Goal: Task Accomplishment & Management: Manage account settings

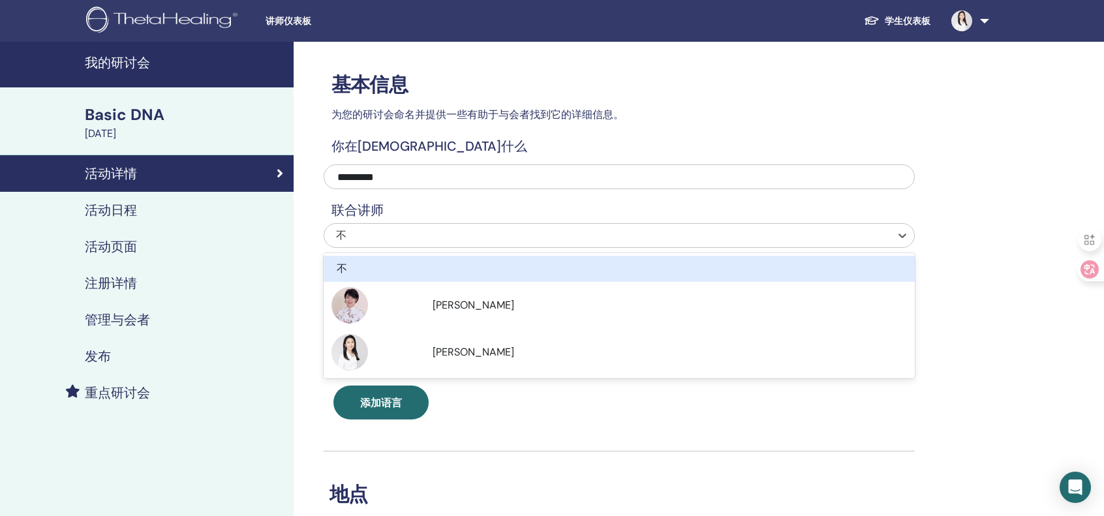
click at [420, 236] on div "不" at bounding box center [564, 236] width 456 height 16
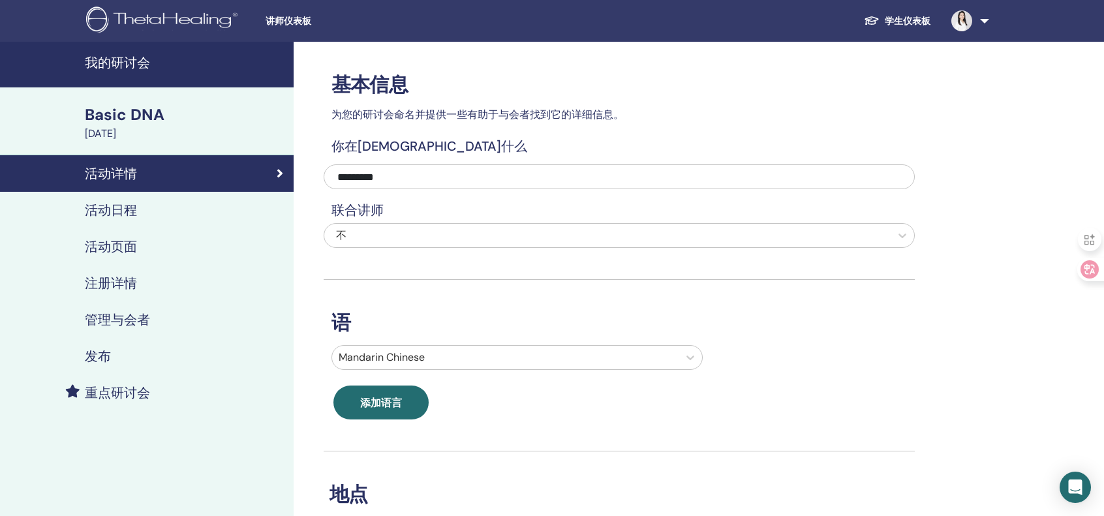
click at [950, 271] on div "**********" at bounding box center [662, 446] width 736 height 809
click at [121, 211] on h4 "活动日程" at bounding box center [111, 210] width 52 height 16
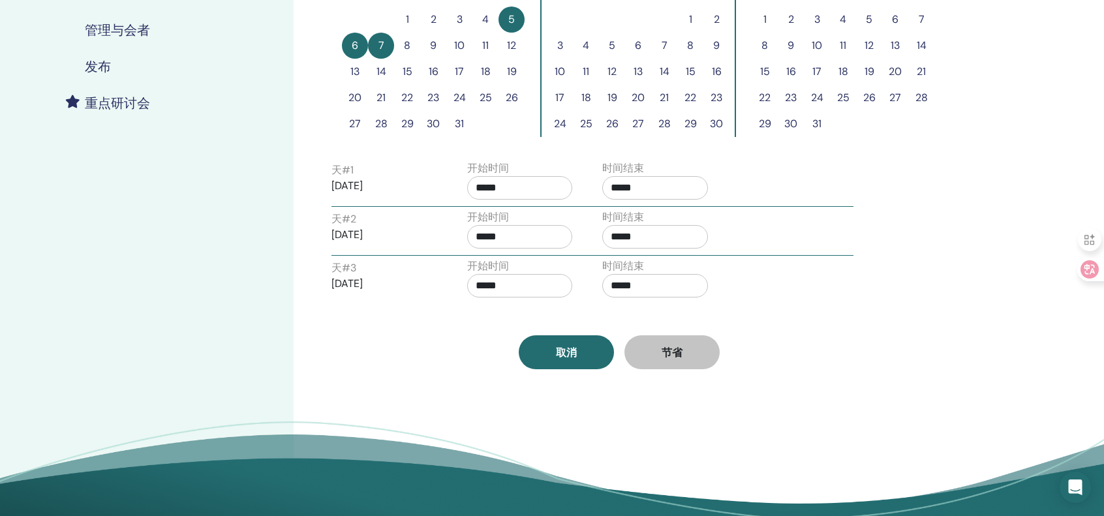
scroll to position [174, 0]
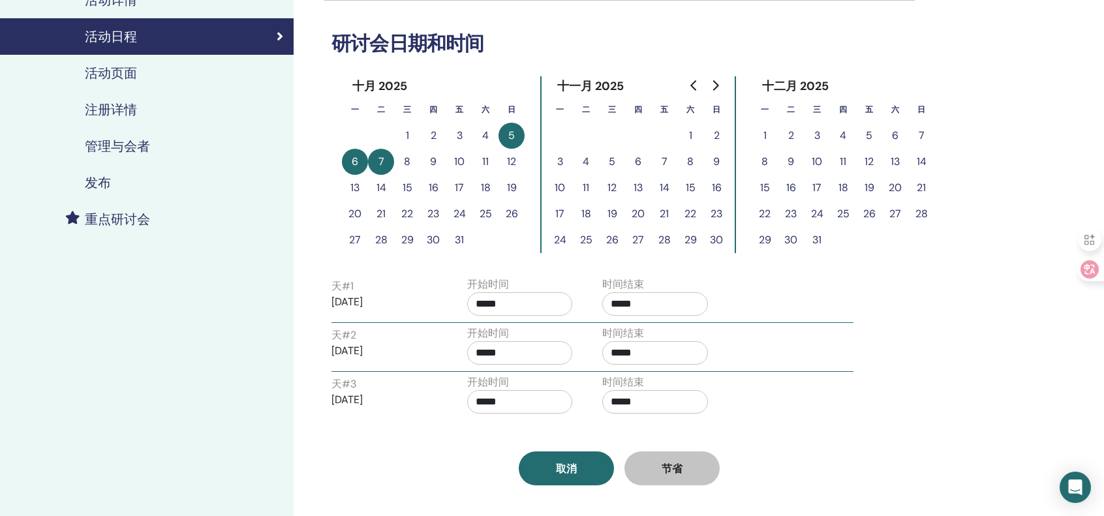
click at [117, 74] on h4 "活动页面" at bounding box center [111, 73] width 52 height 16
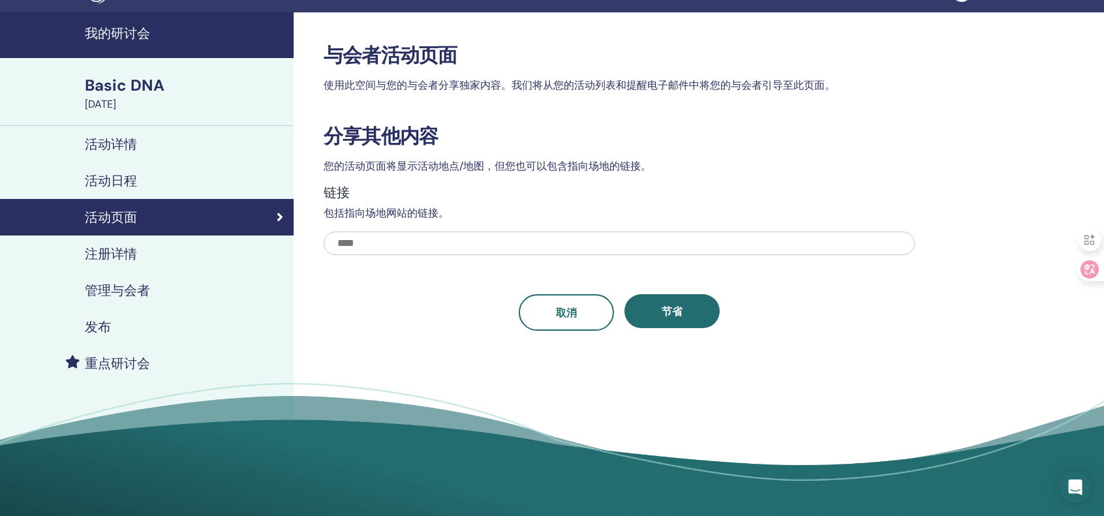
scroll to position [87, 0]
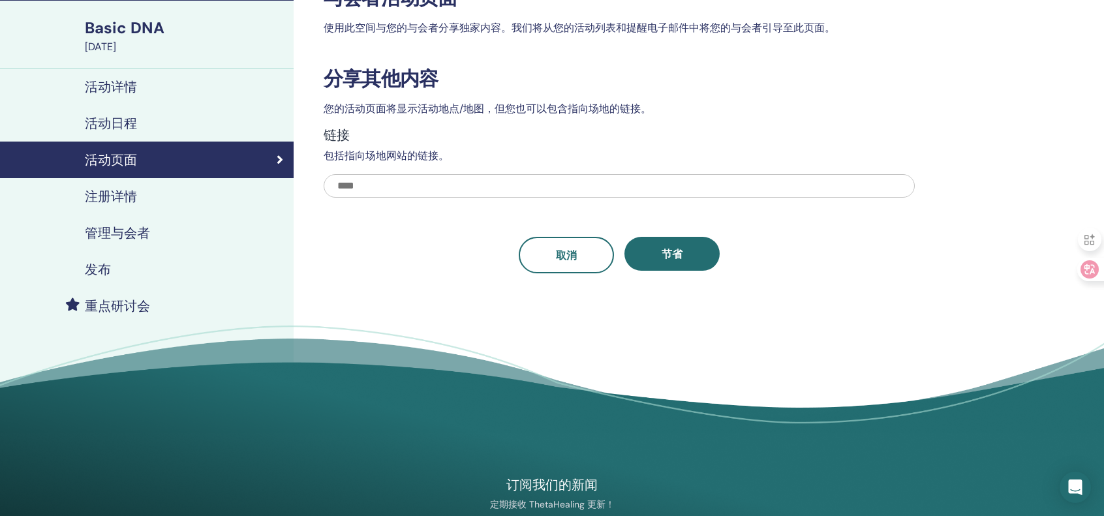
click at [123, 196] on h4 "注册详情" at bounding box center [111, 197] width 52 height 16
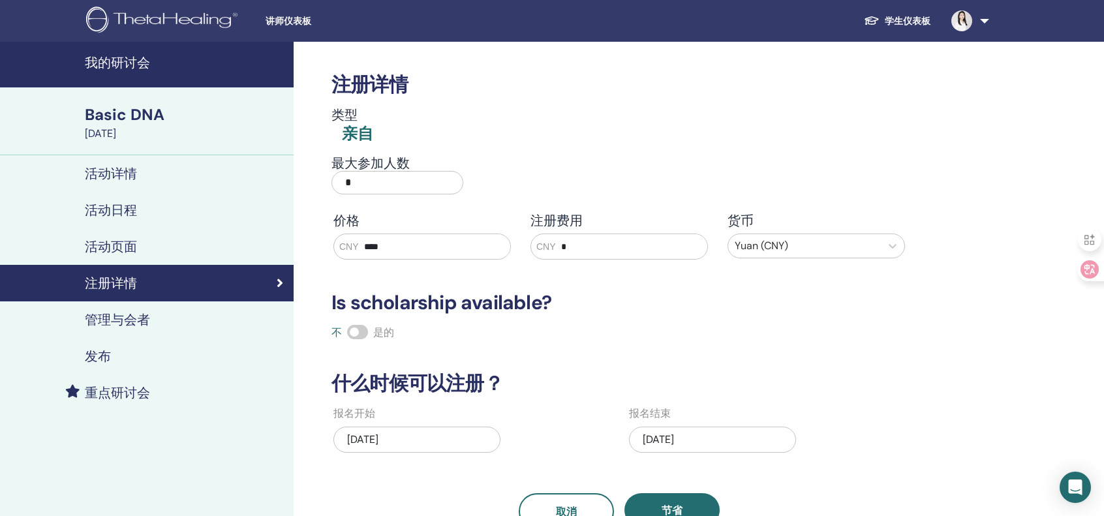
click at [134, 320] on h4 "管理与会者" at bounding box center [117, 320] width 65 height 16
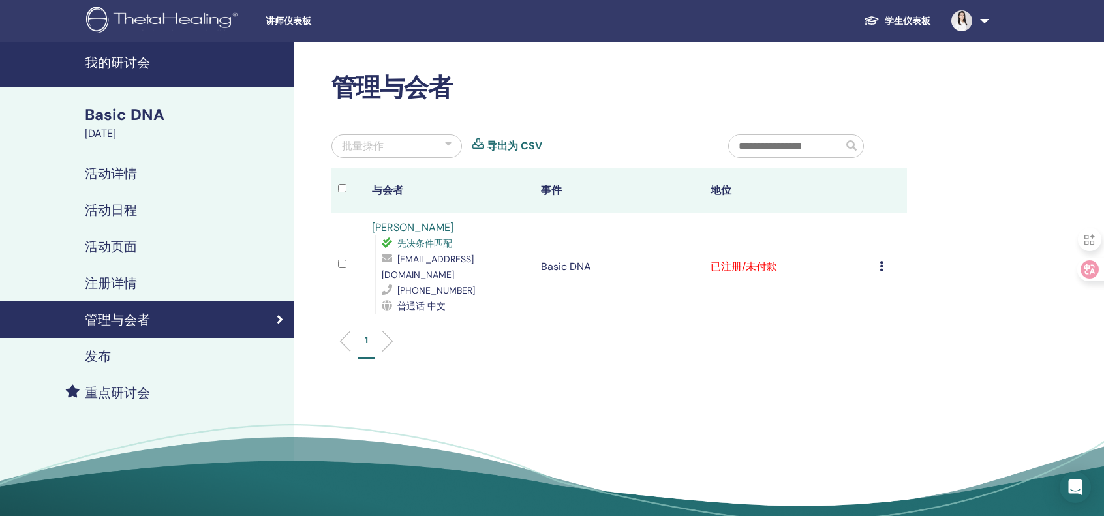
click at [879, 259] on td "取消注册 不自动认证 标记为已付费 标记为未付款 标记为缺席 完成并认证 下载证书" at bounding box center [890, 266] width 34 height 107
click at [882, 261] on icon at bounding box center [882, 266] width 4 height 10
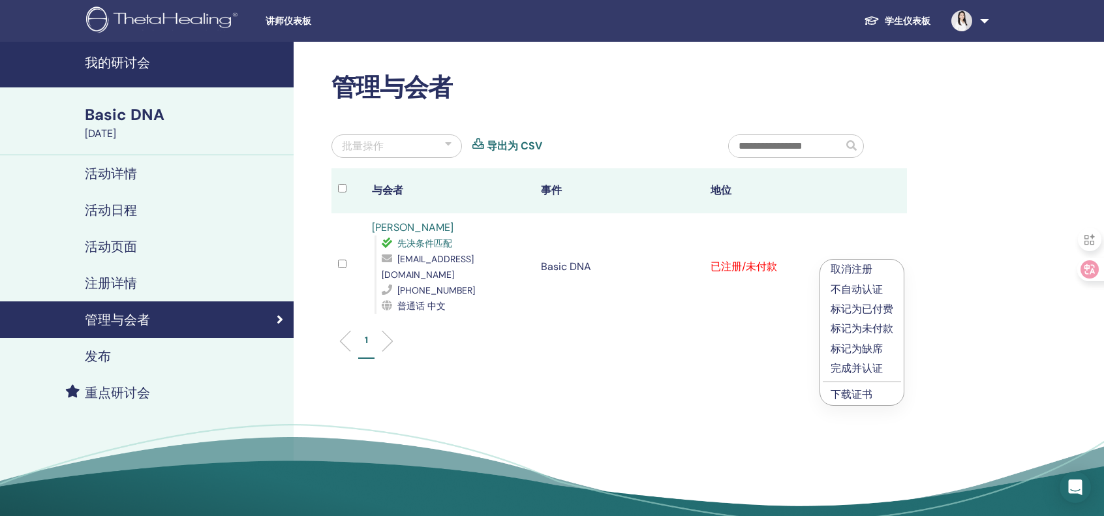
click at [868, 395] on link "下载证书" at bounding box center [852, 395] width 42 height 14
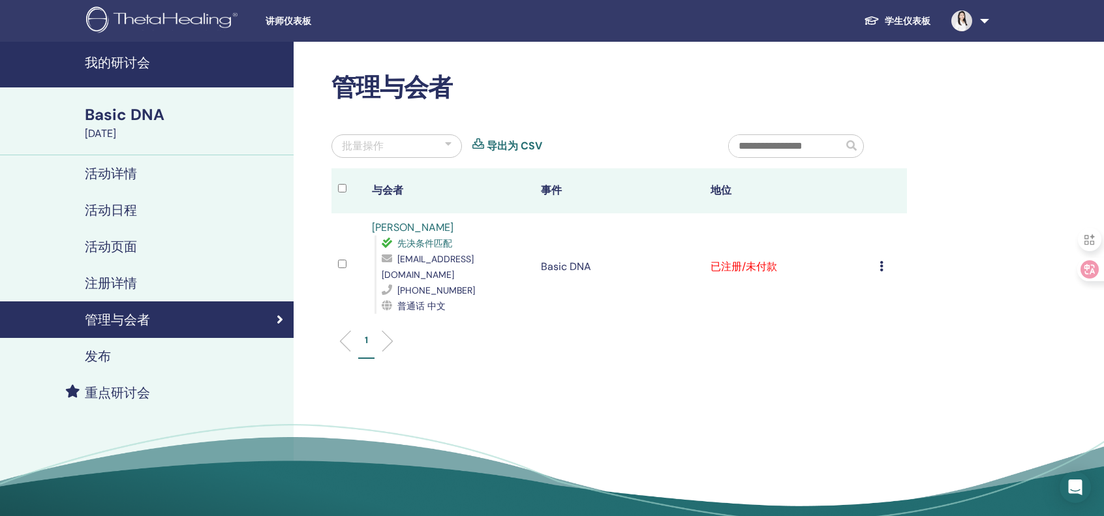
click at [882, 261] on icon at bounding box center [882, 266] width 4 height 10
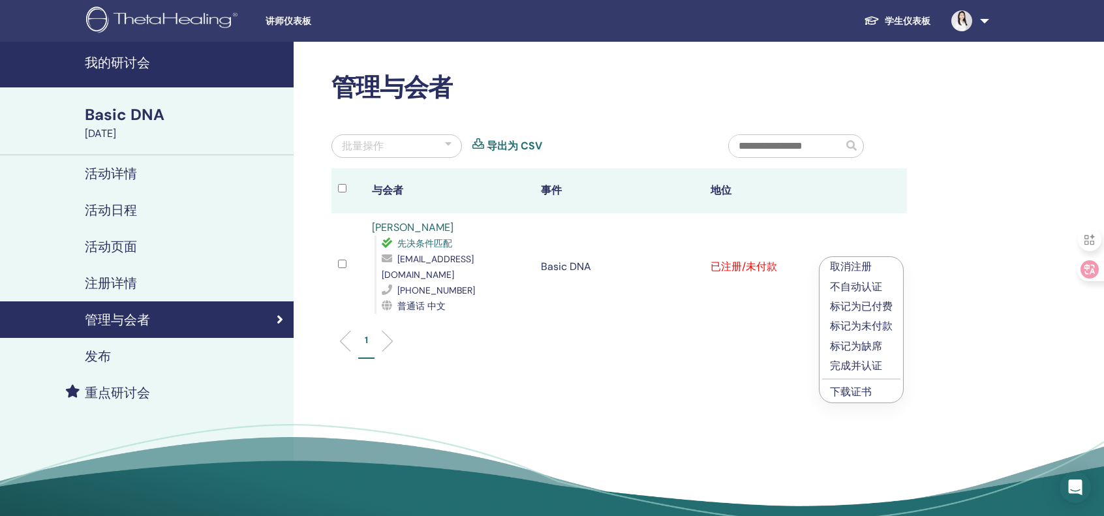
click at [542, 345] on div "1" at bounding box center [619, 346] width 595 height 52
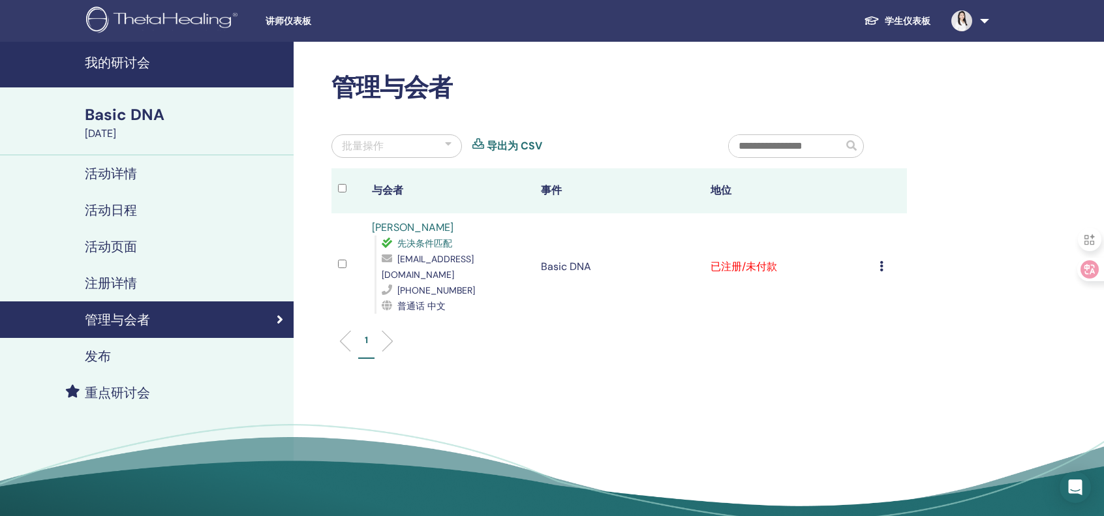
click at [108, 358] on h4 "发布" at bounding box center [98, 356] width 26 height 16
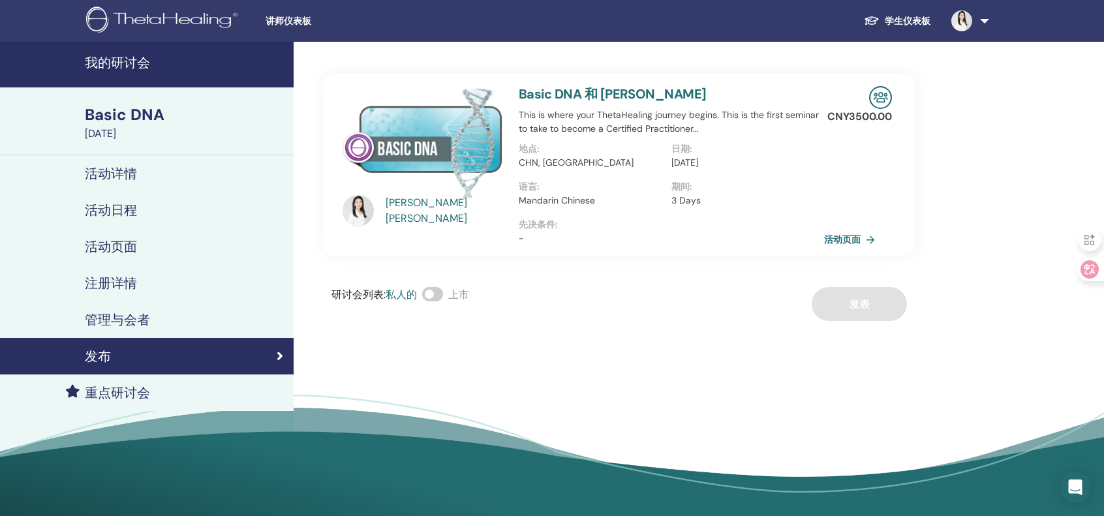
click at [883, 106] on img at bounding box center [880, 97] width 23 height 23
